Goal: Task Accomplishment & Management: Manage account settings

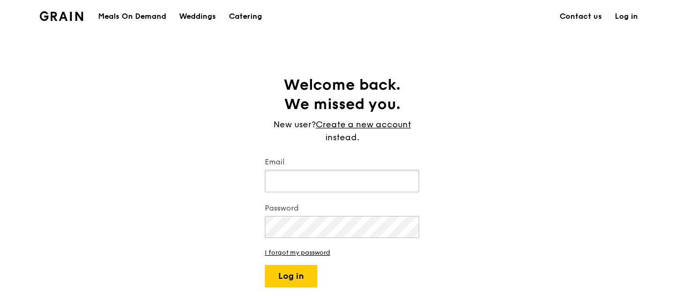
paste input "[PERSON_NAME][EMAIL_ADDRESS][DOMAIN_NAME]"
type input "[PERSON_NAME][EMAIL_ADDRESS][DOMAIN_NAME]"
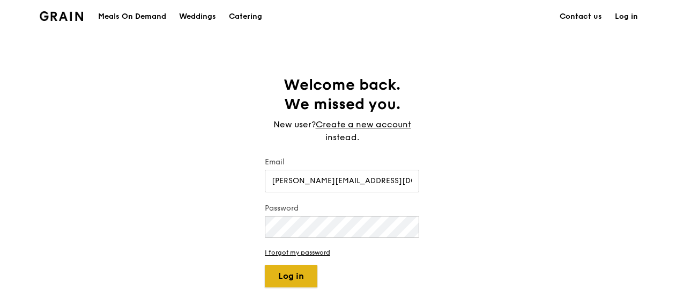
click at [297, 278] on button "Log in" at bounding box center [291, 275] width 53 height 23
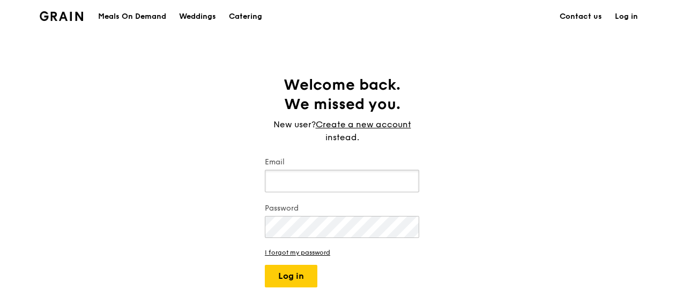
paste input "[PERSON_NAME][EMAIL_ADDRESS][DOMAIN_NAME],"
type input "[PERSON_NAME][EMAIL_ADDRESS][DOMAIN_NAME]"
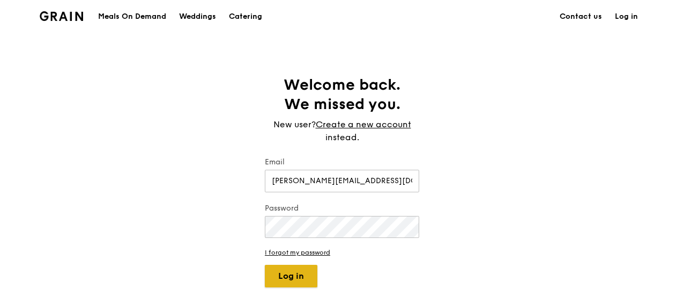
click at [278, 271] on button "Log in" at bounding box center [291, 275] width 53 height 23
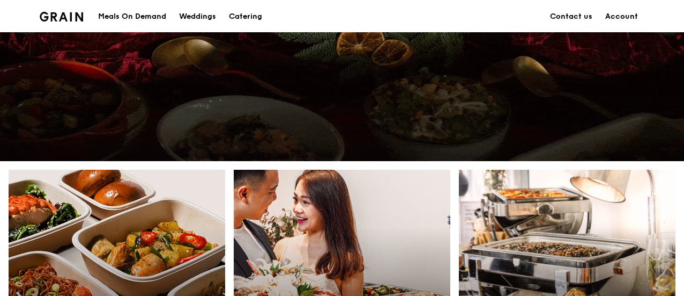
scroll to position [54, 0]
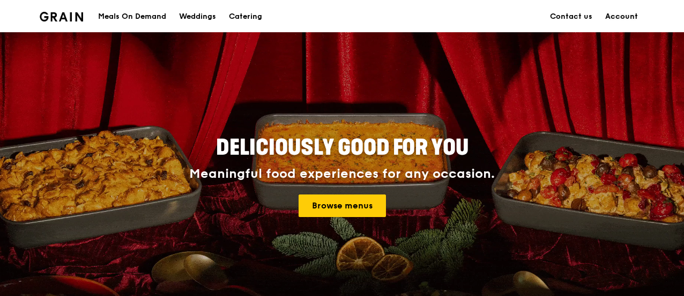
click at [620, 18] on link "Account" at bounding box center [622, 17] width 46 height 32
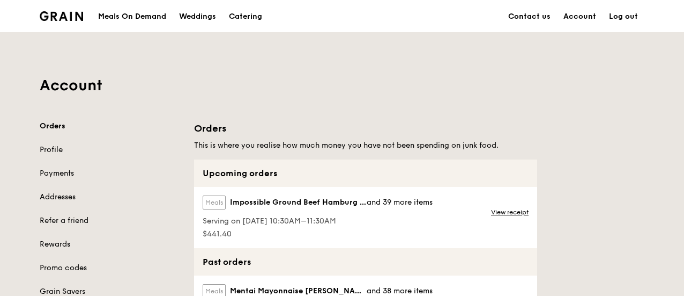
scroll to position [54, 0]
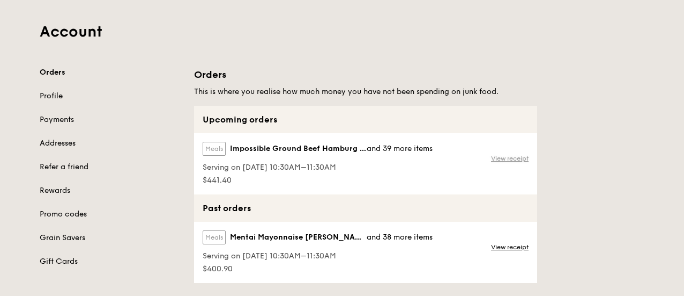
click at [502, 158] on link "View receipt" at bounding box center [510, 158] width 38 height 9
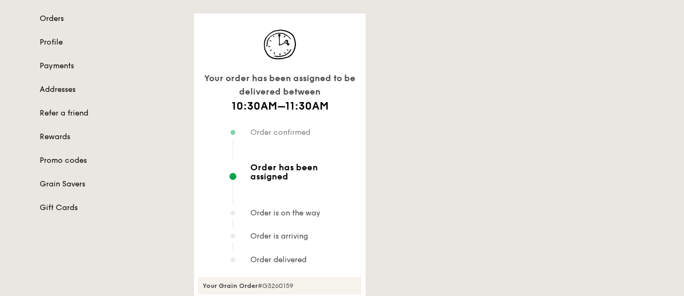
scroll to position [54, 0]
